Goal: Information Seeking & Learning: Understand process/instructions

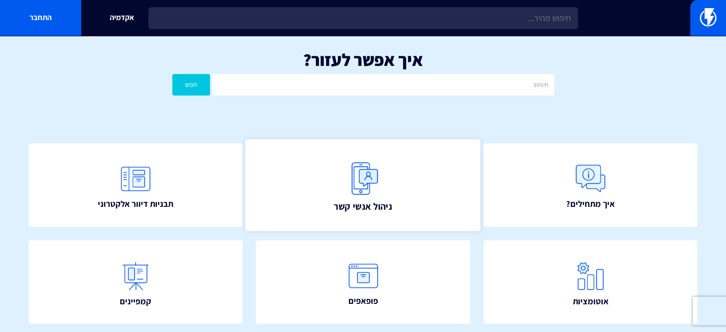
click at [386, 189] on link "ניהול אנשי קשר" at bounding box center [362, 185] width 235 height 92
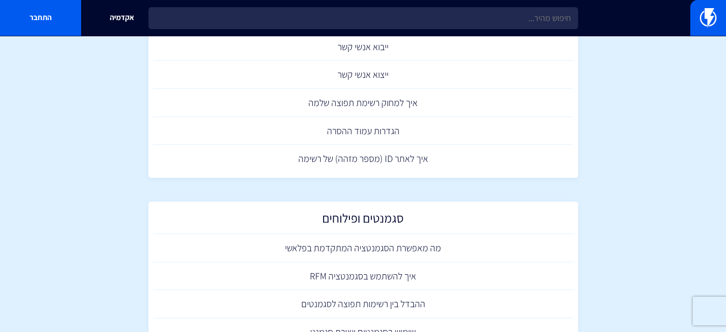
scroll to position [472, 0]
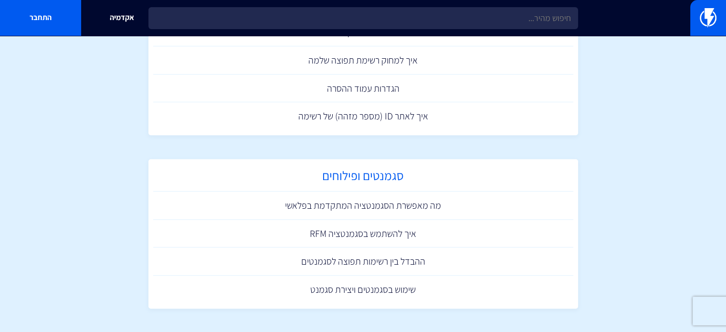
click at [388, 176] on h2 "סגמנטים ופילוחים" at bounding box center [363, 177] width 410 height 19
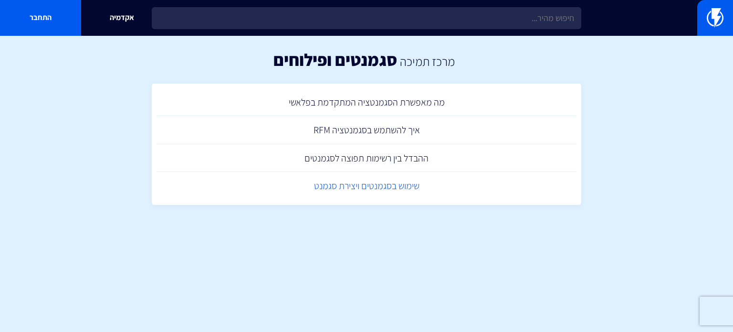
click at [354, 185] on link "שימוש בסגמנטים ויצירת סגמנט" at bounding box center [367, 186] width 420 height 28
